Goal: Task Accomplishment & Management: Manage account settings

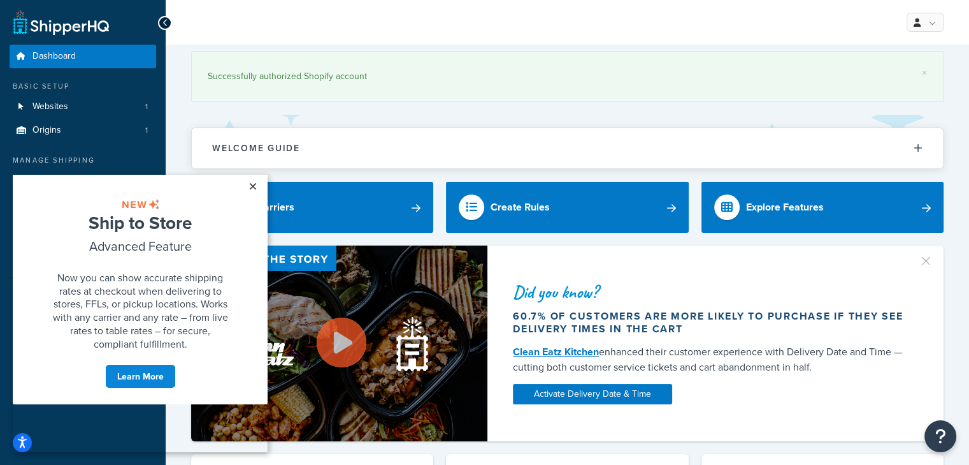
click at [249, 186] on link "×" at bounding box center [253, 186] width 22 height 23
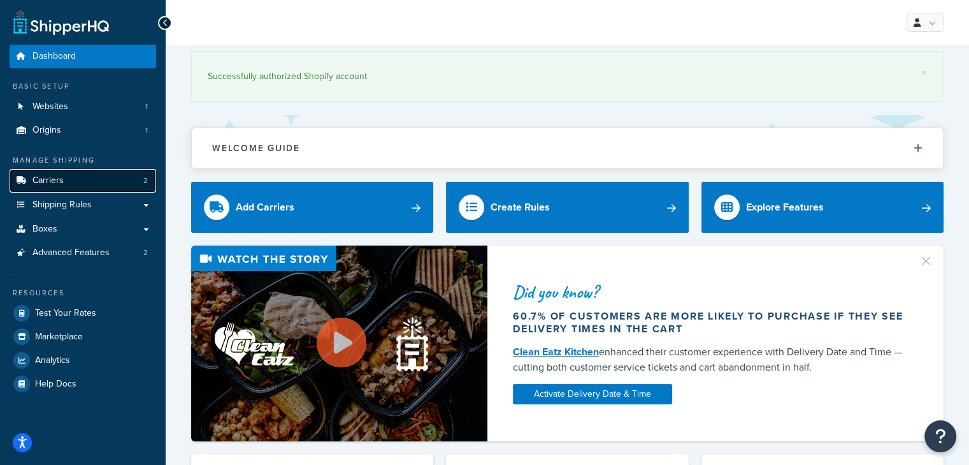
click at [38, 178] on span "Carriers" at bounding box center [48, 180] width 31 height 11
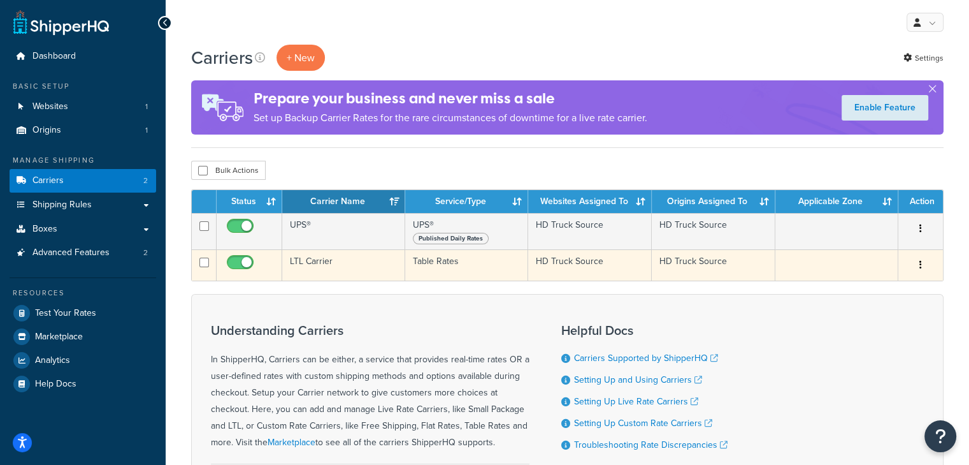
click at [300, 261] on td "LTL Carrier" at bounding box center [343, 264] width 123 height 31
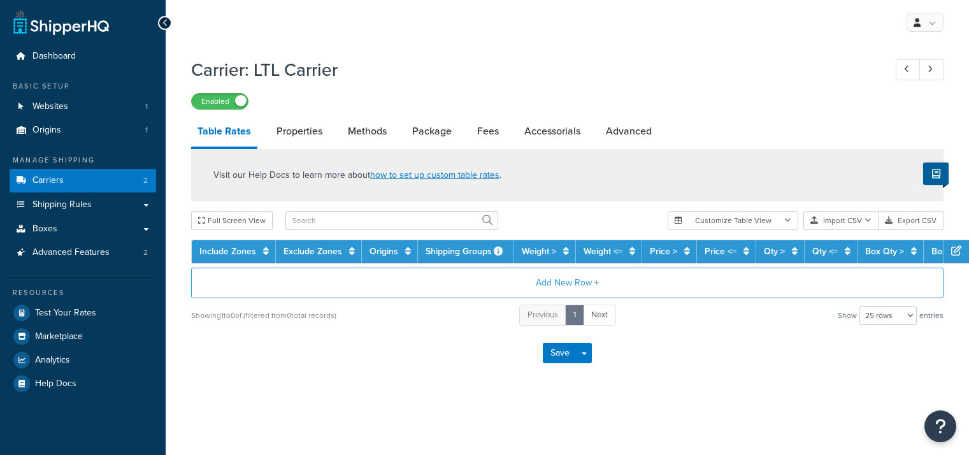
select select "25"
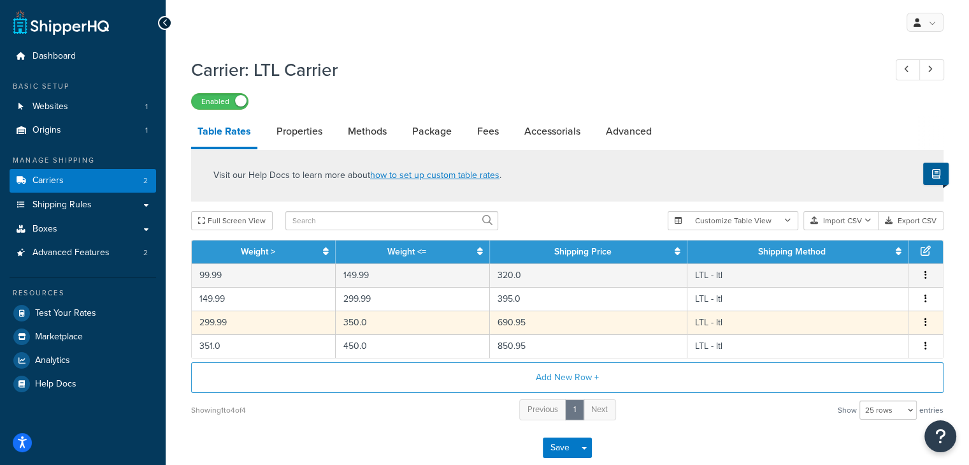
click at [539, 319] on td "690.95" at bounding box center [589, 322] width 198 height 24
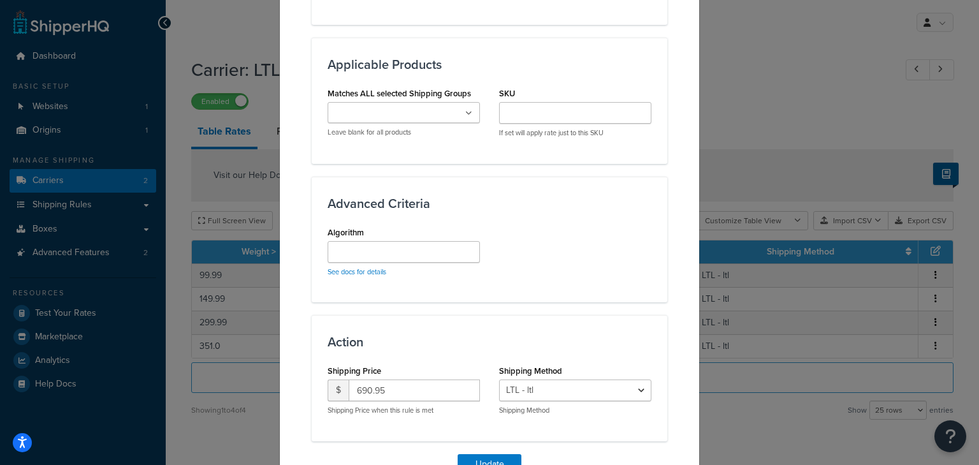
scroll to position [832, 0]
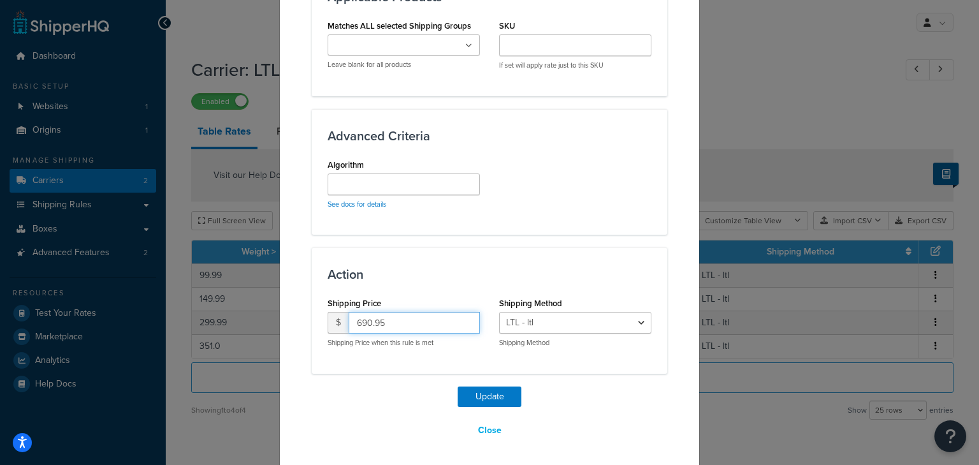
drag, startPoint x: 403, startPoint y: 324, endPoint x: 351, endPoint y: 322, distance: 52.3
click at [351, 322] on input "690.95" at bounding box center [414, 323] width 131 height 22
type input "899.95"
click at [475, 397] on button "Update" at bounding box center [490, 396] width 64 height 20
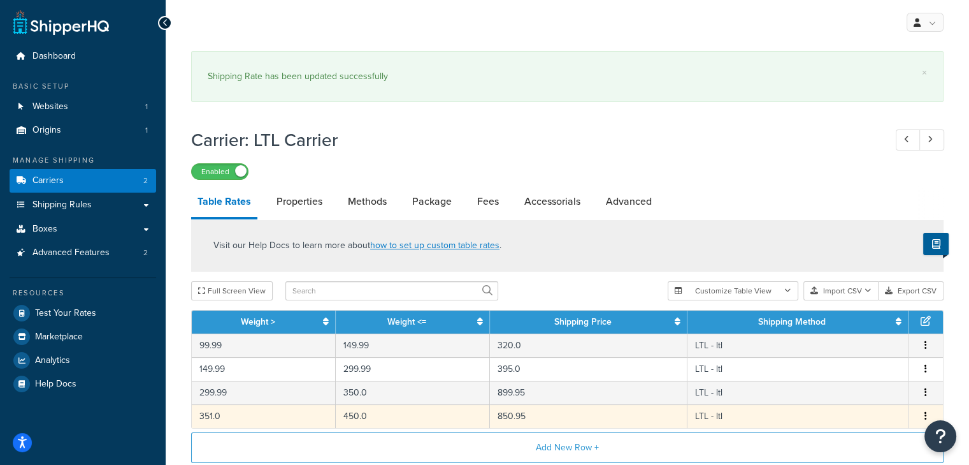
click at [523, 421] on td "850.95" at bounding box center [589, 416] width 198 height 24
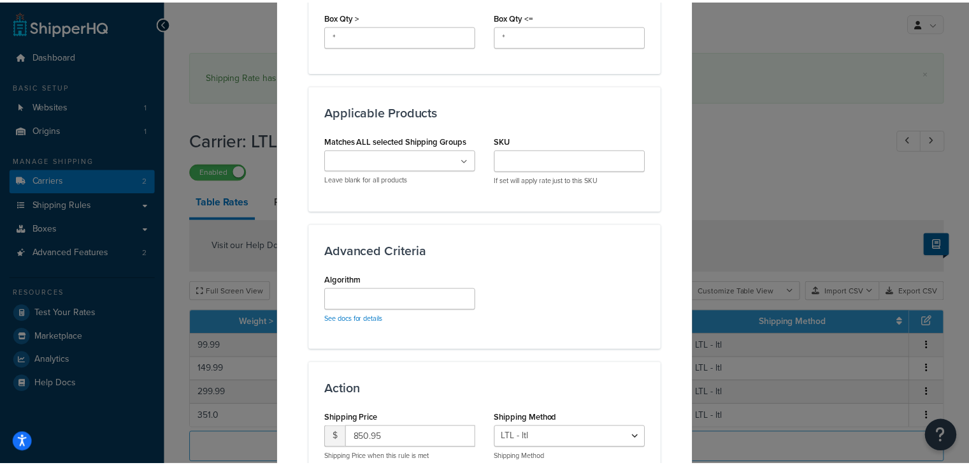
scroll to position [828, 0]
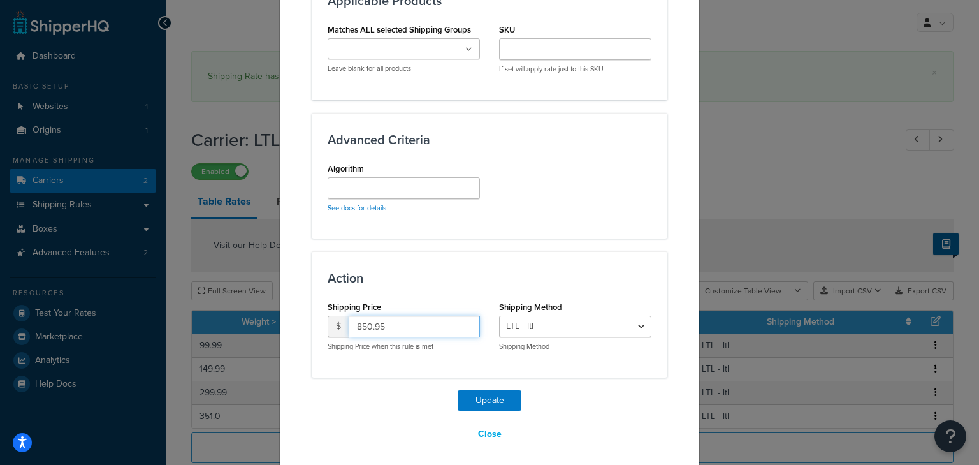
click at [384, 327] on input "850.95" at bounding box center [414, 326] width 131 height 22
drag, startPoint x: 384, startPoint y: 326, endPoint x: 351, endPoint y: 320, distance: 34.3
click at [351, 320] on input "850.95" at bounding box center [414, 326] width 131 height 22
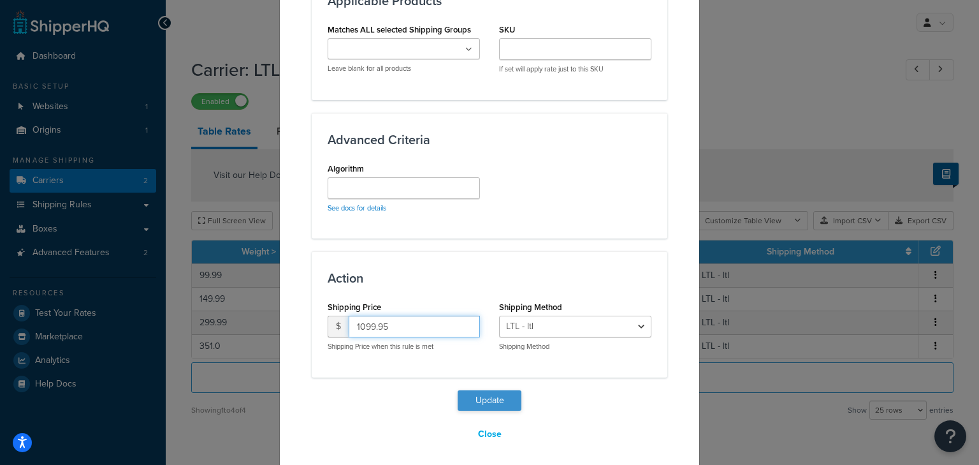
type input "1099.95"
click at [464, 394] on button "Update" at bounding box center [490, 400] width 64 height 20
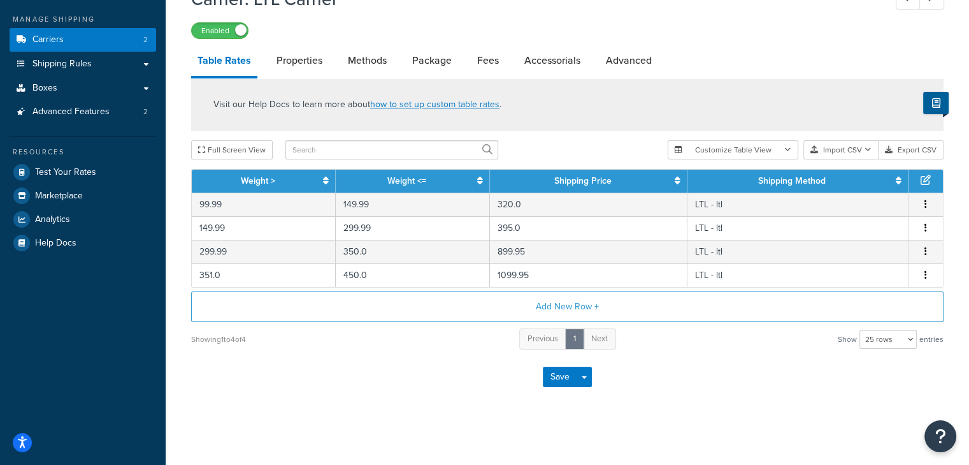
scroll to position [141, 0]
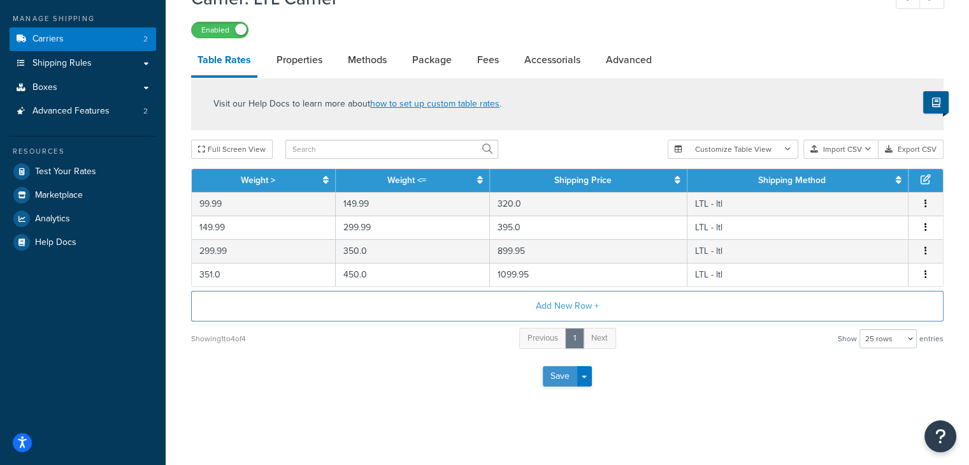
click at [559, 379] on button "Save" at bounding box center [560, 376] width 34 height 20
